Goal: Task Accomplishment & Management: Use online tool/utility

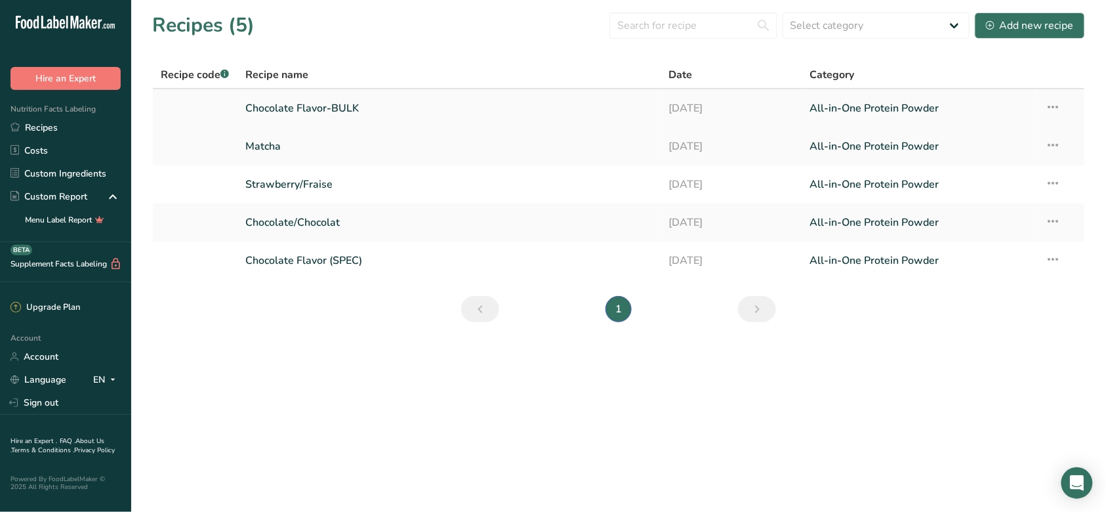
click at [326, 110] on link "Chocolate Flavor-BULK" at bounding box center [449, 108] width 408 height 28
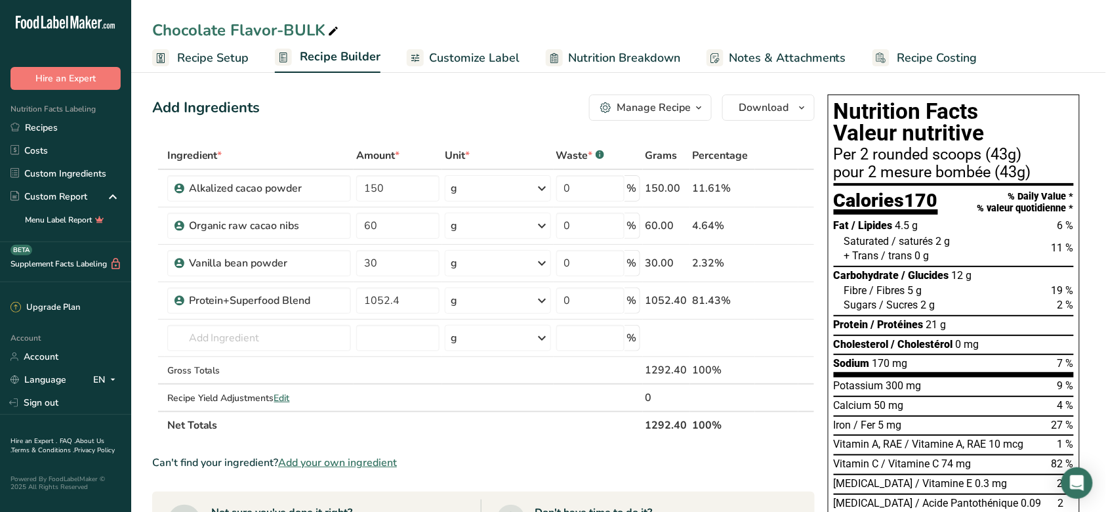
click at [485, 66] on span "Customize Label" at bounding box center [474, 58] width 91 height 18
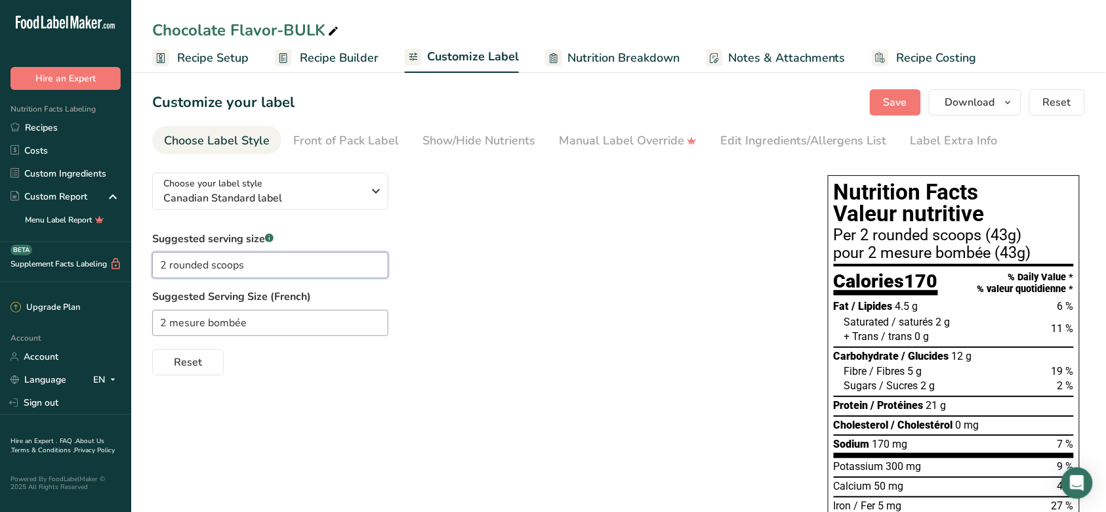
click at [205, 266] on input "2 rounded scoops" at bounding box center [270, 265] width 236 height 26
type input "1 heaping scoop"
click at [485, 236] on div "Suggested serving size .a-a{fill:#347362;}.b-a{fill:#fff;} 1 heaping scoop Sugg…" at bounding box center [476, 303] width 649 height 144
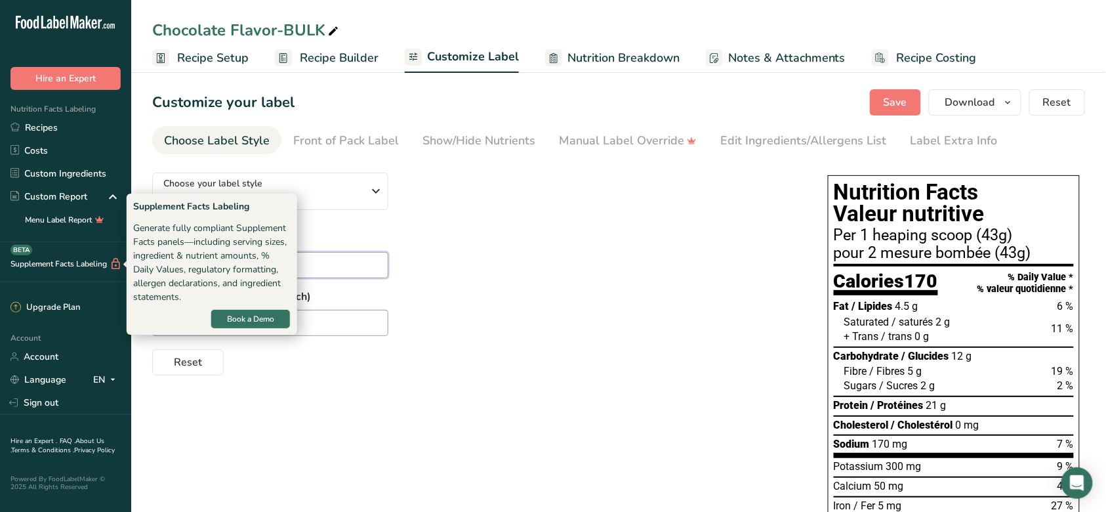
drag, startPoint x: 306, startPoint y: 265, endPoint x: 76, endPoint y: 260, distance: 230.3
click at [76, 260] on div ".a-20{fill:#fff;} Hire an Expert Nutrition Facts Labeling Recipes Costs Custom …" at bounding box center [553, 456] width 1106 height 912
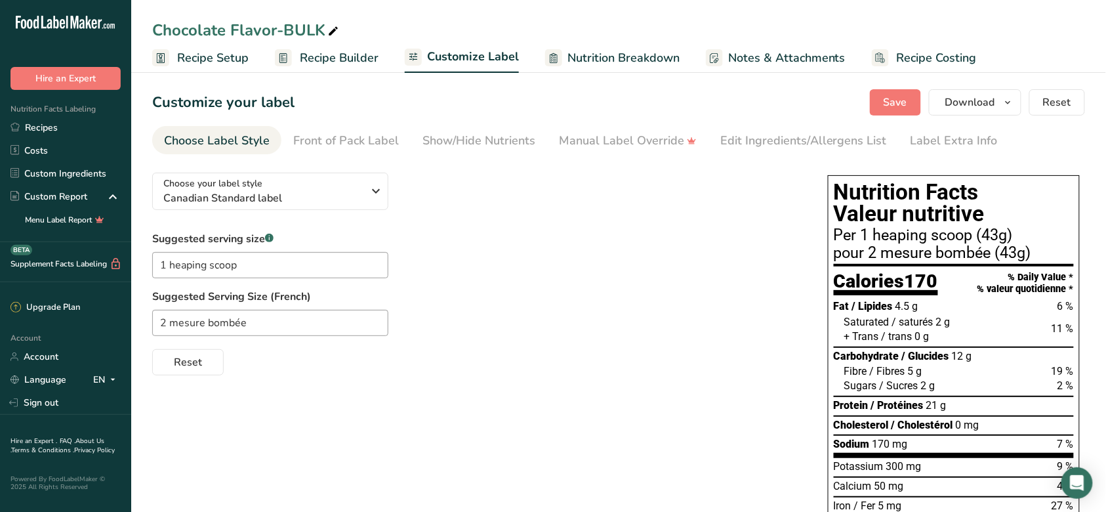
click at [696, 241] on div "Suggested serving size .a-a{fill:#347362;}.b-a{fill:#fff;} 1 heaping scoop Sugg…" at bounding box center [476, 303] width 649 height 144
drag, startPoint x: 289, startPoint y: 271, endPoint x: 147, endPoint y: 268, distance: 142.4
click at [147, 268] on section "Customize your label Save Download Choose what to show on your downloaded label…" at bounding box center [618, 490] width 975 height 844
drag, startPoint x: 259, startPoint y: 327, endPoint x: 96, endPoint y: 321, distance: 162.8
click at [96, 321] on div ".a-20{fill:#fff;} Hire an Expert Nutrition Facts Labeling Recipes Costs Custom …" at bounding box center [553, 456] width 1106 height 912
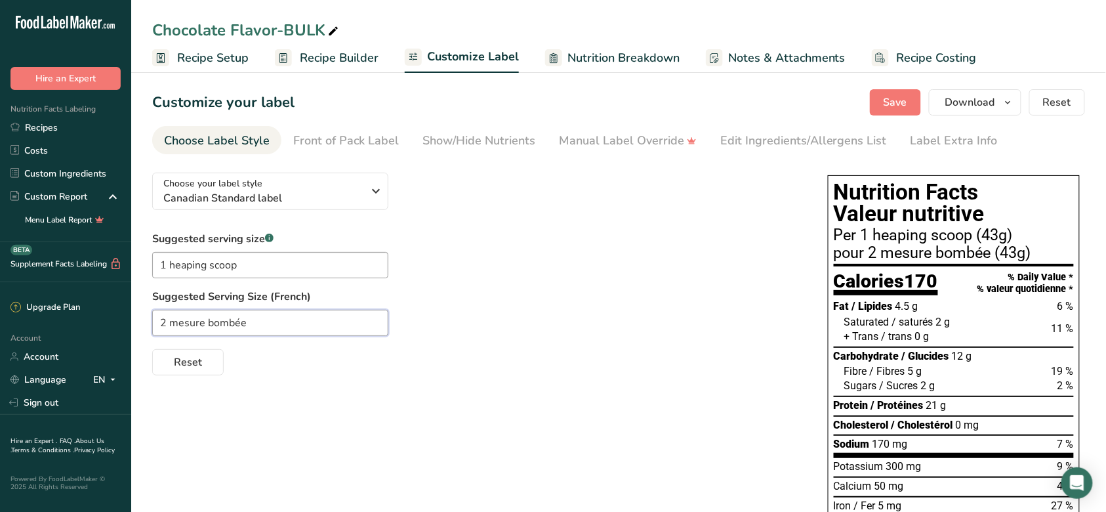
paste input "1 cuillère à soup"
paste input "1 cuillè"
type input "1 cuillère bombée"
click at [611, 291] on label "Suggested Serving Size (French)" at bounding box center [476, 297] width 649 height 16
click at [205, 264] on input "1 heaping scoop" at bounding box center [270, 265] width 236 height 26
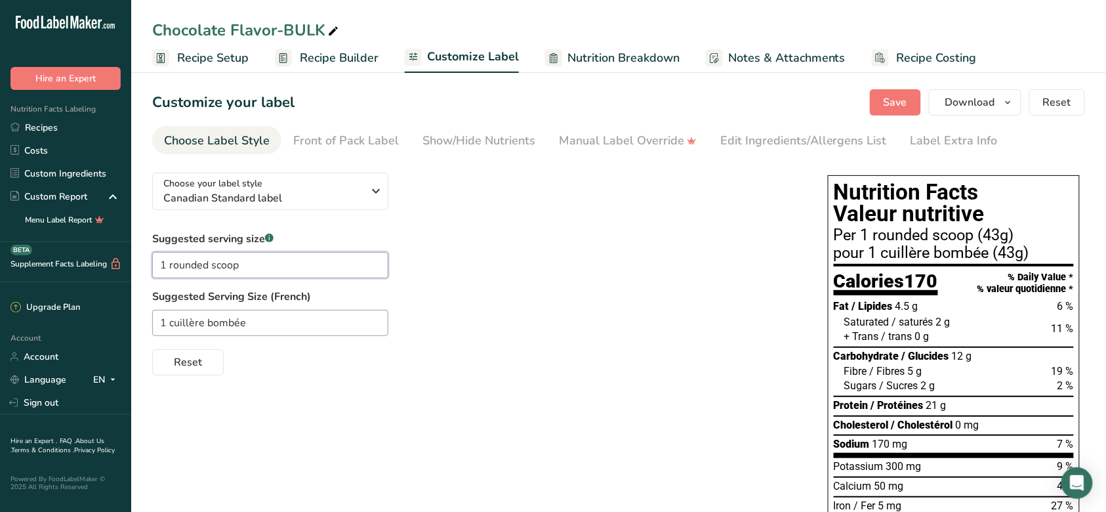
type input "1 rounded scoop"
click at [527, 293] on label "Suggested Serving Size (French)" at bounding box center [476, 297] width 649 height 16
drag, startPoint x: 266, startPoint y: 325, endPoint x: 186, endPoint y: 318, distance: 80.3
click at [186, 318] on input "1 cuillère bombée" at bounding box center [270, 323] width 236 height 26
type input "1 mesure bombée"
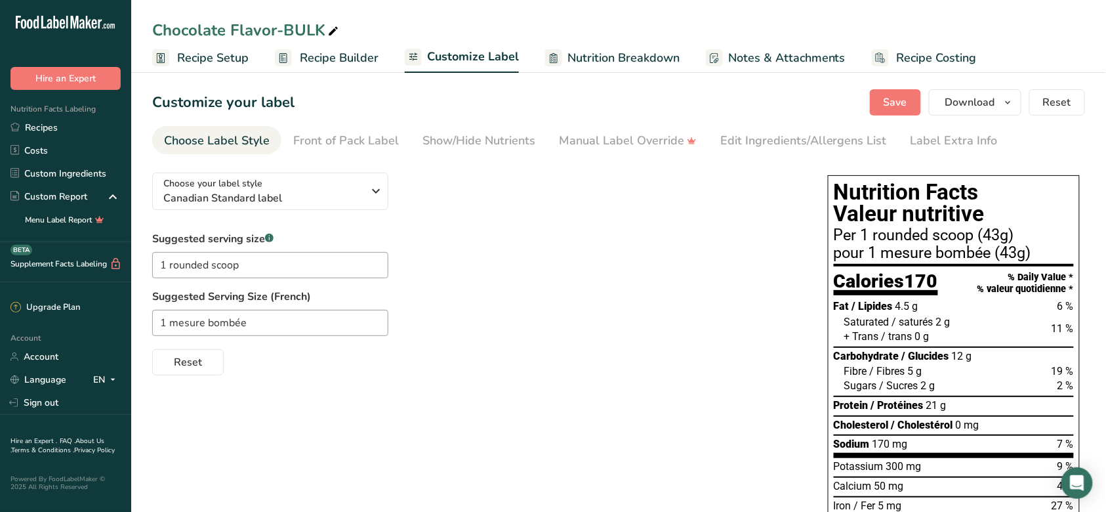
click at [769, 323] on div "1 mesure bombée" at bounding box center [476, 323] width 649 height 26
click at [897, 104] on span "Save" at bounding box center [896, 102] width 24 height 16
click at [342, 64] on span "Recipe Builder" at bounding box center [339, 58] width 79 height 18
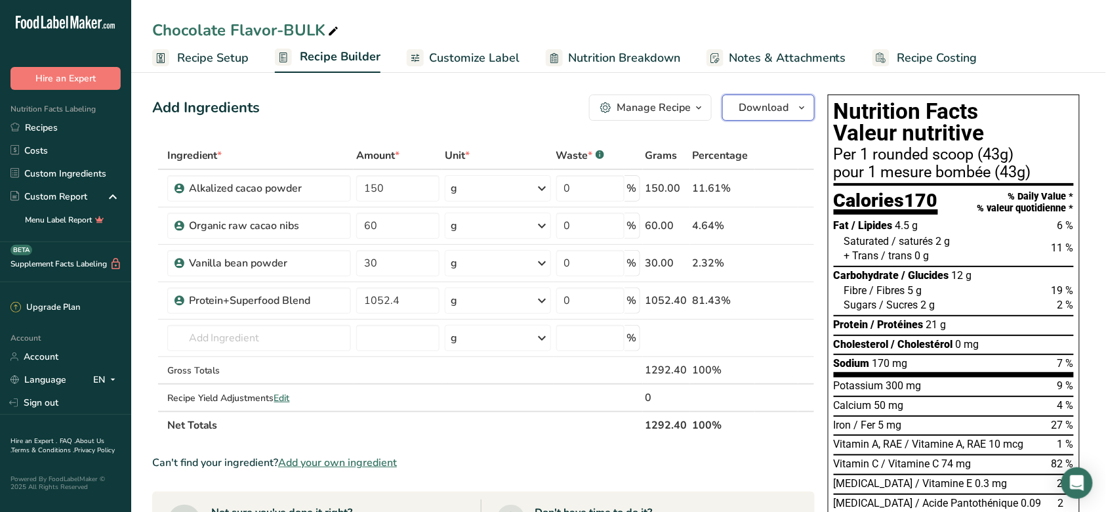
click at [779, 108] on span "Download" at bounding box center [764, 108] width 50 height 16
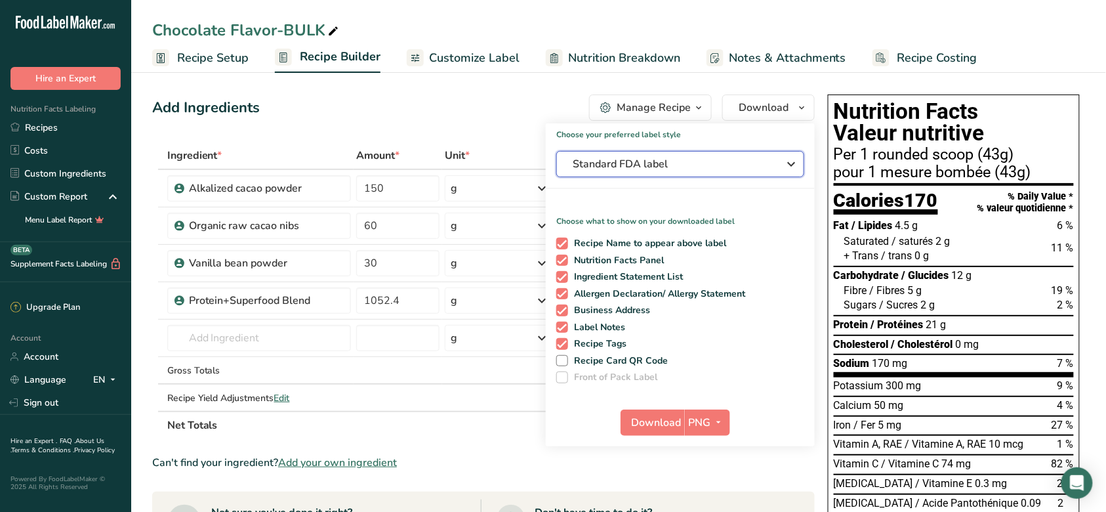
click at [664, 176] on button "Standard FDA label" at bounding box center [680, 164] width 248 height 26
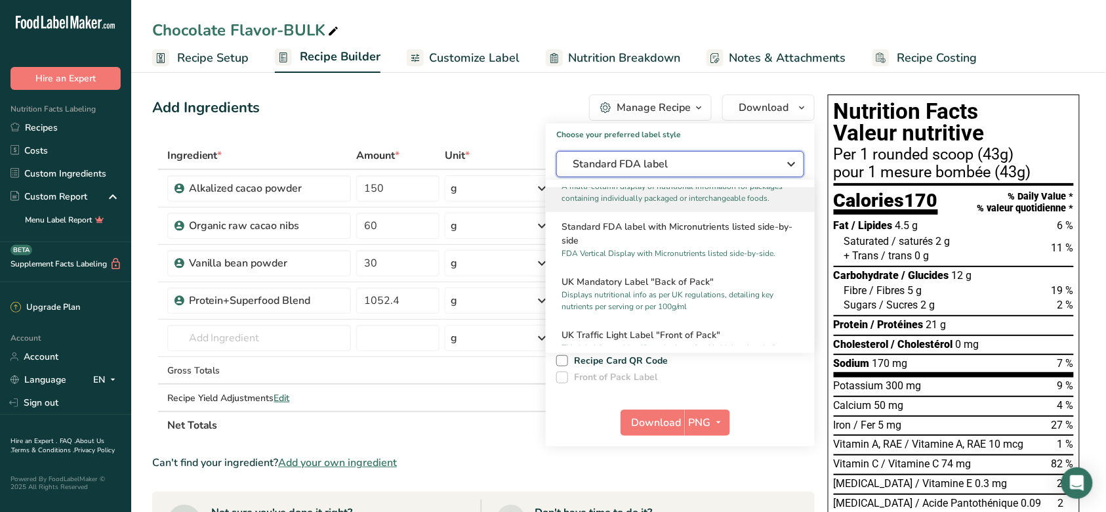
scroll to position [437, 0]
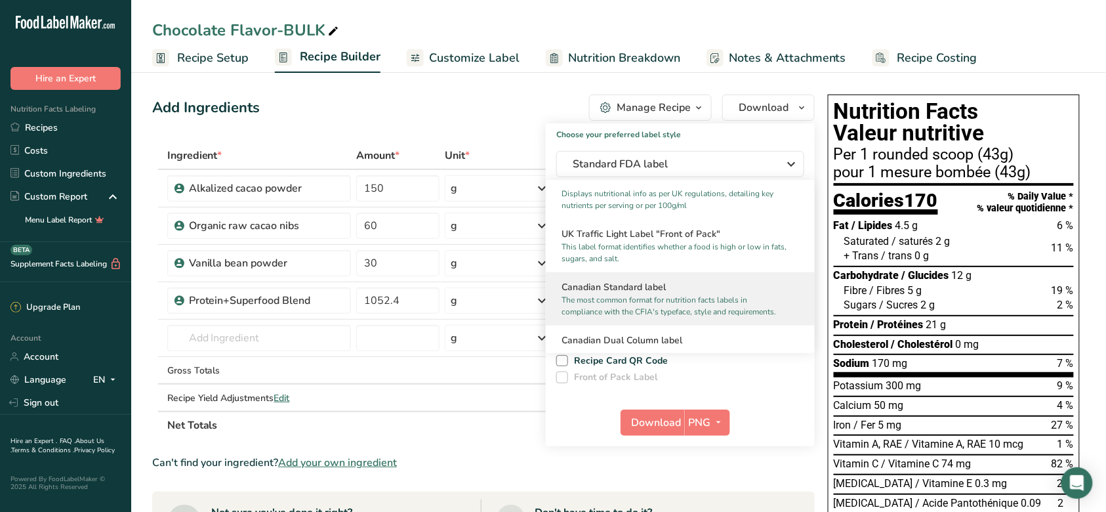
click at [658, 294] on h2 "Canadian Standard label" at bounding box center [680, 287] width 237 height 14
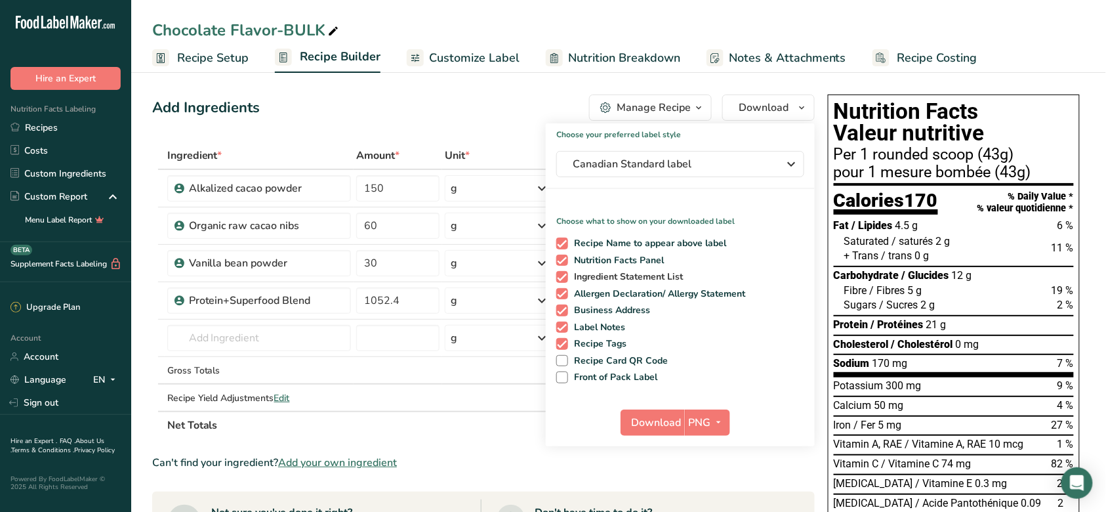
click at [598, 276] on span "Ingredient Statement List" at bounding box center [625, 277] width 115 height 12
click at [565, 276] on input "Ingredient Statement List" at bounding box center [560, 276] width 9 height 9
checkbox input "false"
click at [596, 294] on span "Allergen Declaration/ Allergy Statement" at bounding box center [657, 294] width 178 height 12
click at [565, 294] on input "Allergen Declaration/ Allergy Statement" at bounding box center [560, 293] width 9 height 9
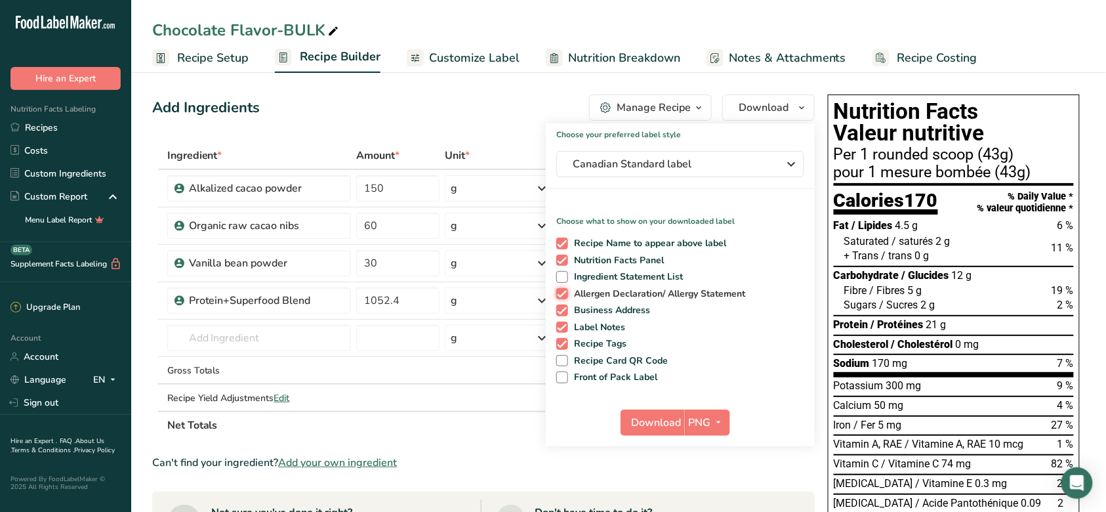
checkbox input "false"
click at [594, 314] on span "Business Address" at bounding box center [609, 310] width 83 height 12
click at [565, 314] on input "Business Address" at bounding box center [560, 310] width 9 height 9
checkbox input "false"
click at [596, 331] on span "Label Notes" at bounding box center [597, 327] width 58 height 12
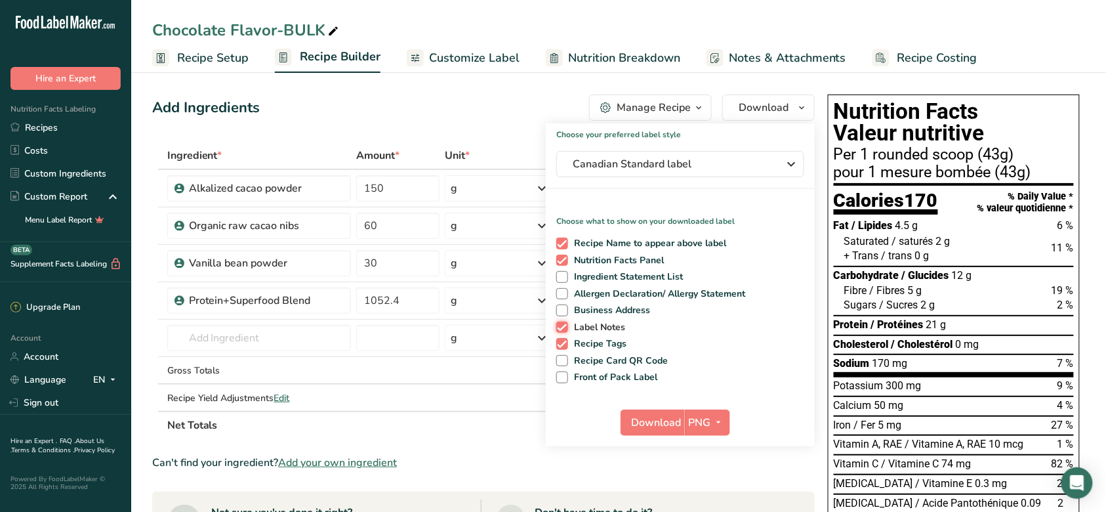
click at [565, 331] on input "Label Notes" at bounding box center [560, 327] width 9 height 9
checkbox input "false"
click at [596, 345] on span "Recipe Tags" at bounding box center [597, 344] width 59 height 12
click at [565, 345] on input "Recipe Tags" at bounding box center [560, 343] width 9 height 9
checkbox input "false"
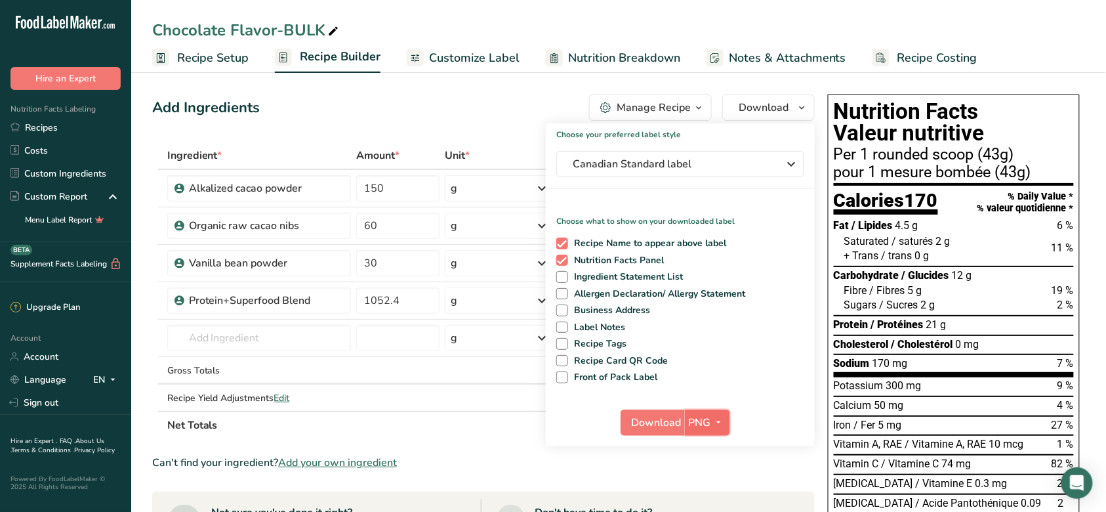
click at [698, 424] on span "PNG" at bounding box center [700, 423] width 22 height 16
click at [705, 490] on link "SVG" at bounding box center [709, 492] width 42 height 22
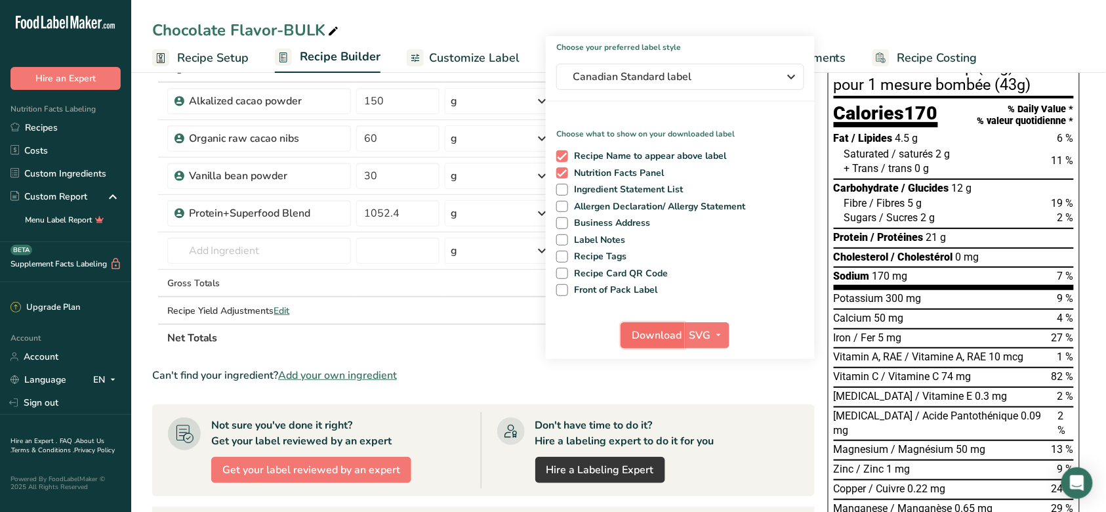
click at [661, 335] on span "Download" at bounding box center [657, 335] width 50 height 16
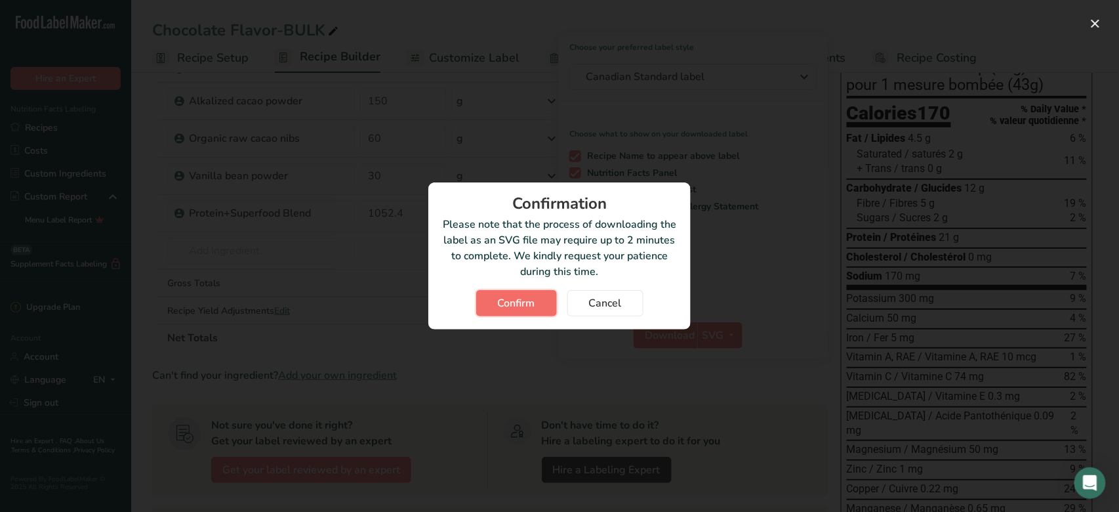
click at [537, 307] on button "Confirm" at bounding box center [516, 303] width 81 height 26
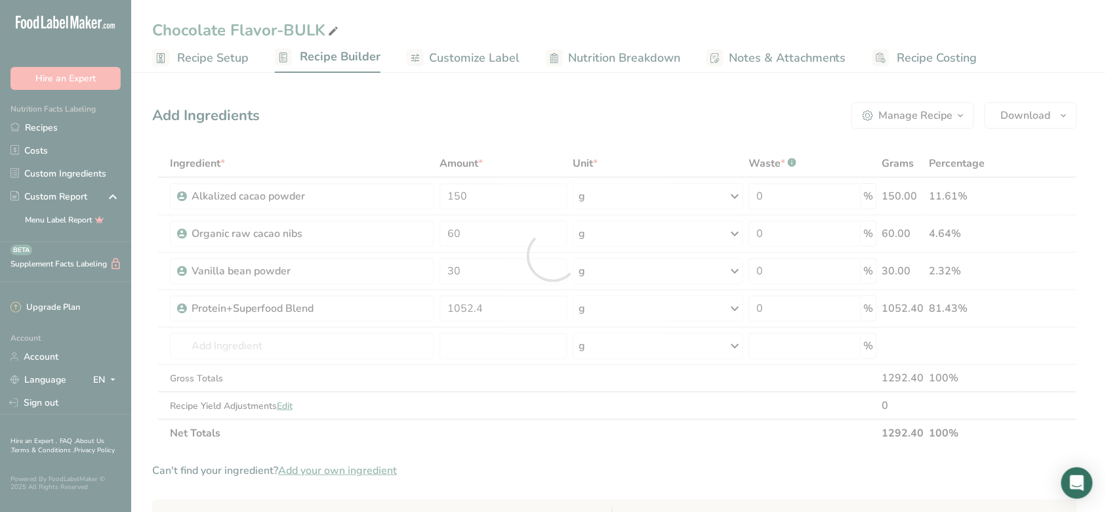
scroll to position [0, 0]
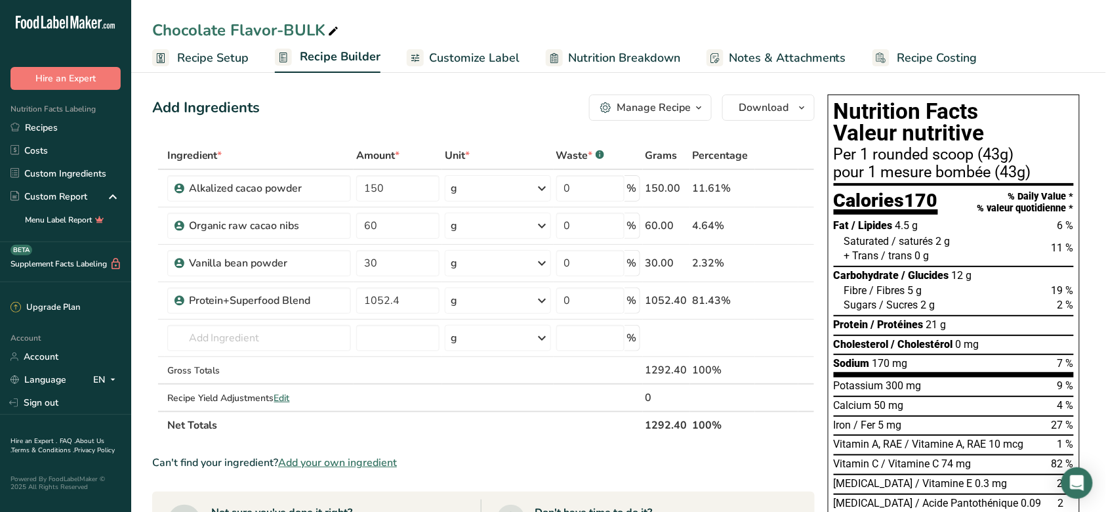
drag, startPoint x: 928, startPoint y: 166, endPoint x: 987, endPoint y: 166, distance: 59.0
click at [987, 166] on div "pour 1 mesure bombée (43g)" at bounding box center [954, 173] width 240 height 16
click at [989, 171] on div "pour 1 mesure bombée (43g)" at bounding box center [954, 173] width 240 height 16
click at [951, 171] on div "pour 1 mesure bombée (43g)" at bounding box center [954, 173] width 240 height 16
drag, startPoint x: 973, startPoint y: 159, endPoint x: 838, endPoint y: 152, distance: 135.9
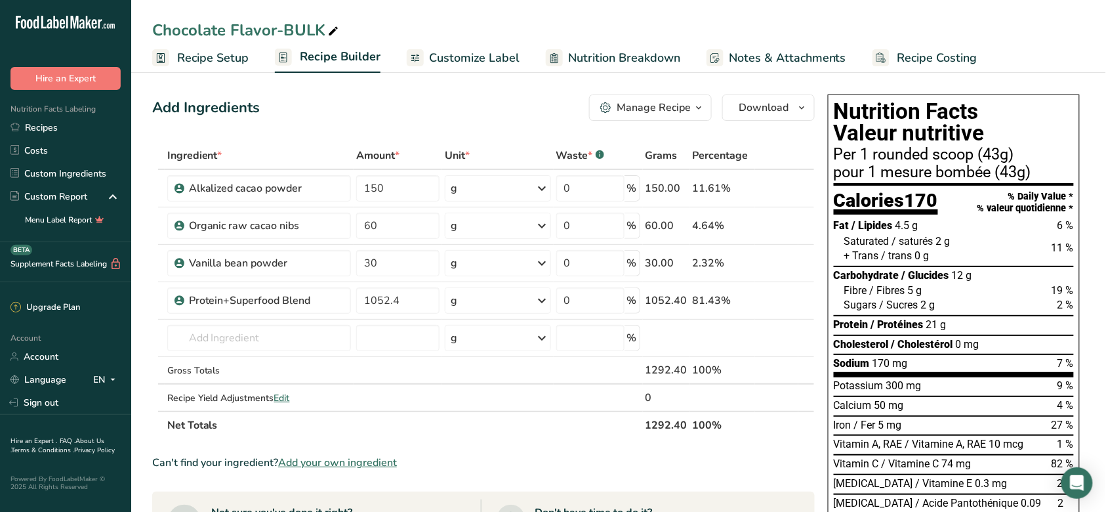
click at [838, 152] on div "Per 1 rounded scoop (43g)" at bounding box center [954, 155] width 240 height 16
copy div "Per 1 rounded scoop"
